Goal: Information Seeking & Learning: Understand process/instructions

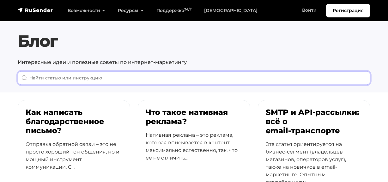
click at [143, 83] on input "When autocomplete results are available use up and down arrows to review and en…" at bounding box center [194, 78] width 353 height 14
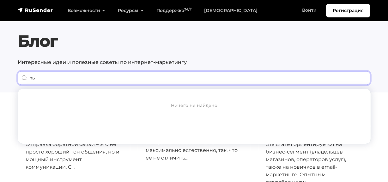
type input "п"
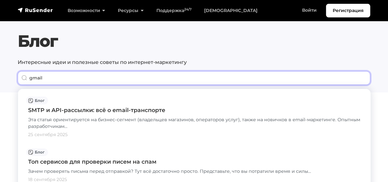
drag, startPoint x: 53, startPoint y: 78, endPoint x: 15, endPoint y: 79, distance: 37.6
click at [15, 79] on div "Блог Интересные идеи и полезные советы по интернет-маркетингу gmail" at bounding box center [194, 57] width 360 height 53
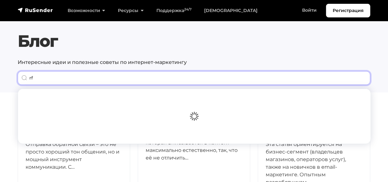
type input "r"
type input "как создать почту"
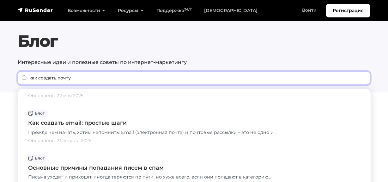
scroll to position [57, 0]
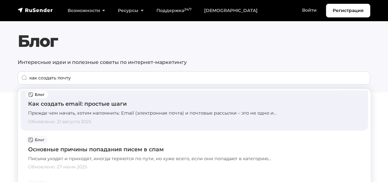
click at [59, 103] on div "Как создать email: простые шаги" at bounding box center [194, 104] width 332 height 8
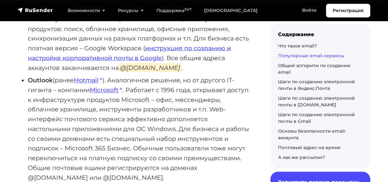
scroll to position [1005, 0]
